Goal: Communication & Community: Answer question/provide support

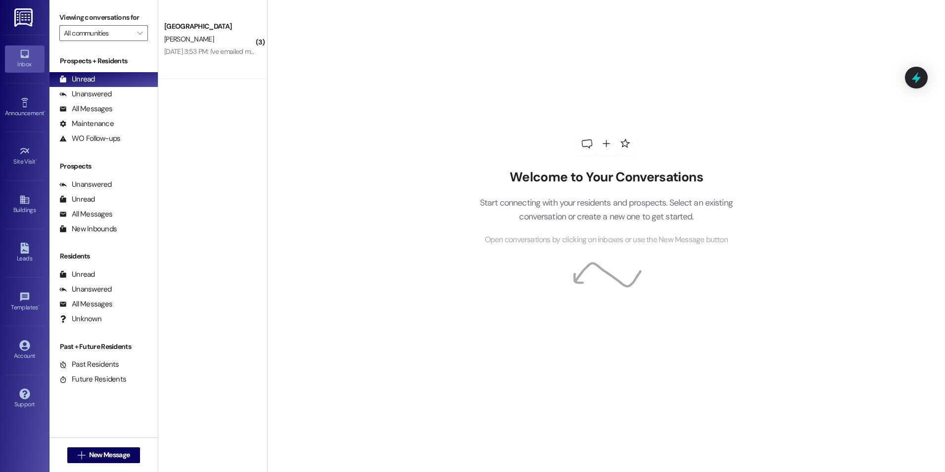
click at [175, 68] on div "[GEOGRAPHIC_DATA][PERSON_NAME] [DATE] 3:53 PM: I've emailed my checkstub. [DATE…" at bounding box center [212, 39] width 109 height 79
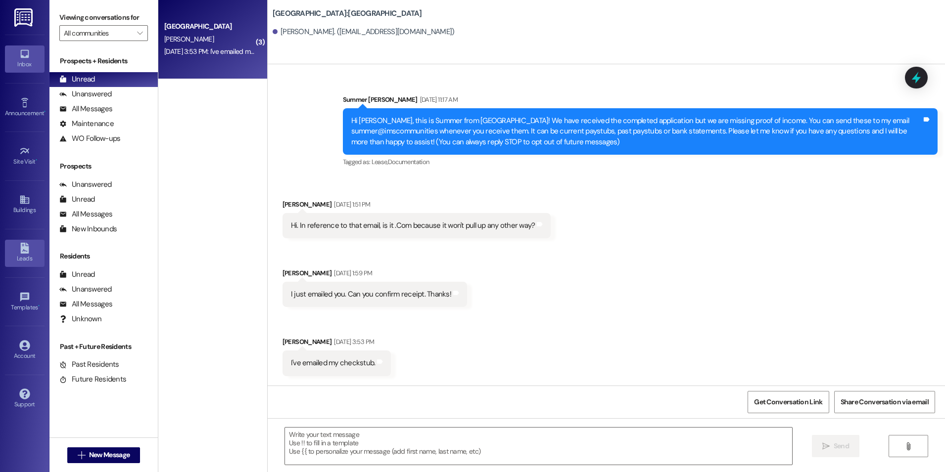
click at [20, 255] on div "Leads" at bounding box center [24, 259] width 49 height 10
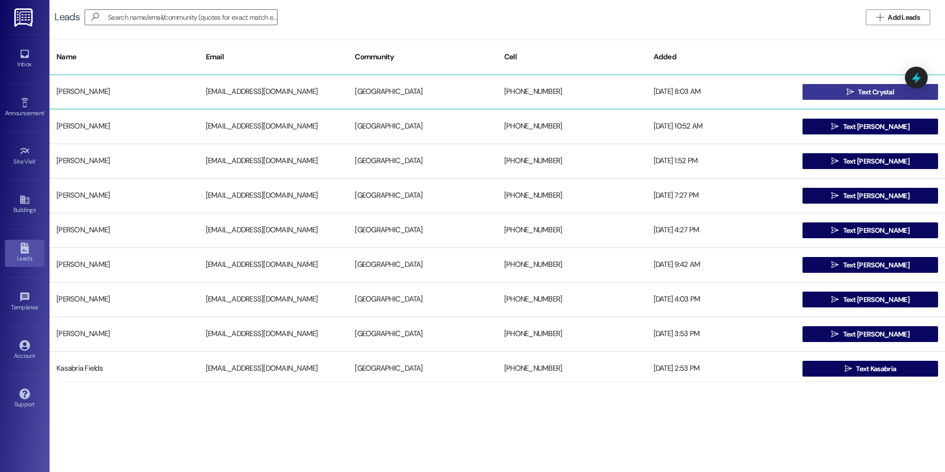
click at [834, 96] on button " Text Crystal" at bounding box center [870, 92] width 136 height 16
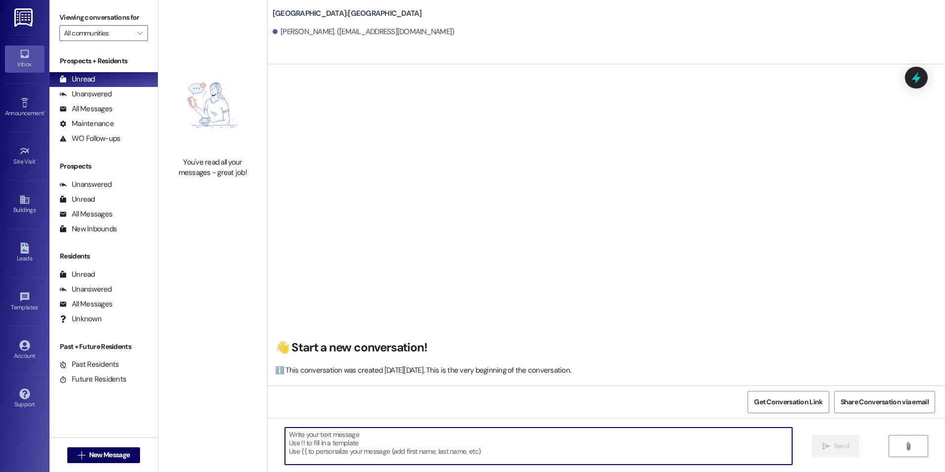
click at [430, 457] on textarea at bounding box center [538, 446] width 507 height 37
paste textarea "Hi NAME, This is [PERSON_NAME] from [GEOGRAPHIC_DATA]. I noticed you’ve started…"
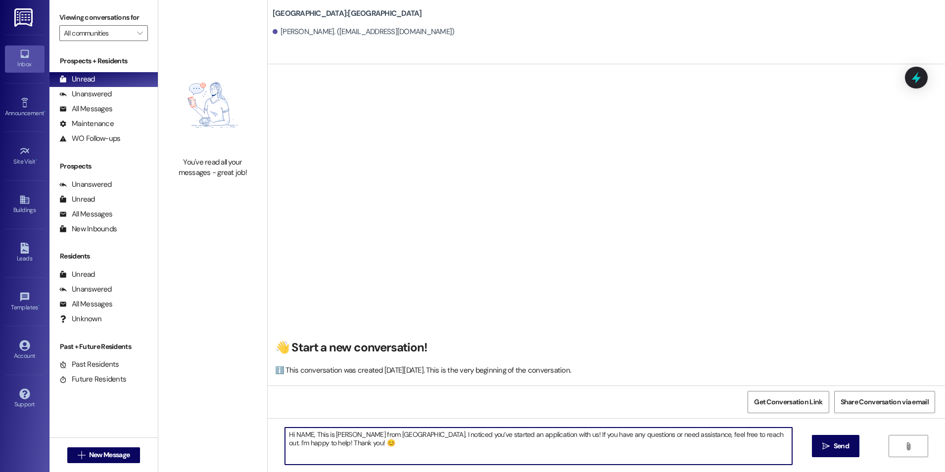
click at [306, 432] on textarea "Hi NAME, This is [PERSON_NAME] from [GEOGRAPHIC_DATA]. I noticed you’ve started…" at bounding box center [538, 446] width 507 height 37
type textarea "Hi Crystal, This is [PERSON_NAME] from [GEOGRAPHIC_DATA]. I noticed you’ve star…"
